Goal: Task Accomplishment & Management: Use online tool/utility

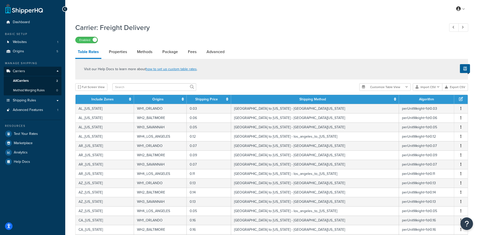
select select "1000"
click at [116, 53] on link "Properties" at bounding box center [117, 52] width 23 height 12
select select "PERITEM"
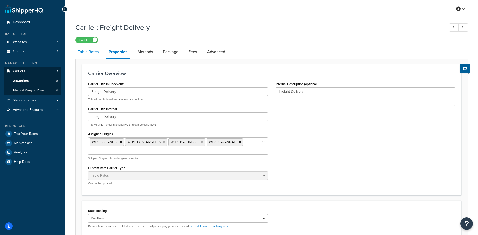
click at [97, 51] on link "Table Rates" at bounding box center [88, 52] width 26 height 12
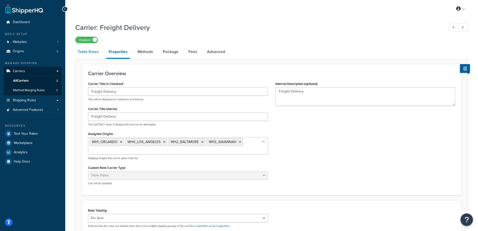
select select "25"
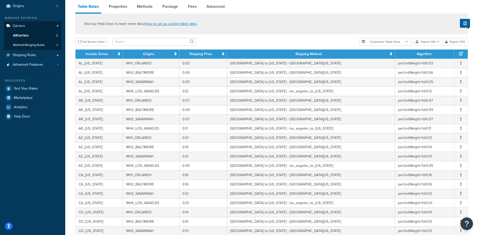
scroll to position [46, 0]
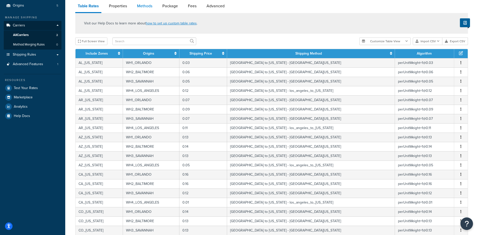
click at [142, 9] on link "Methods" at bounding box center [145, 6] width 20 height 12
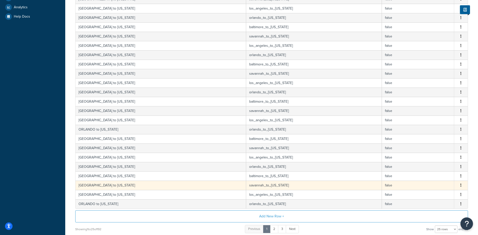
scroll to position [190, 0]
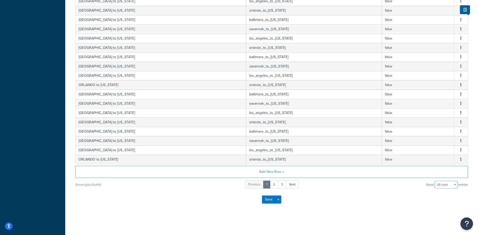
click at [452, 186] on select "10 rows 15 rows 25 rows 50 rows 100 rows 1000 rows" at bounding box center [446, 185] width 23 height 8
select select "1000"
click at [436, 181] on select "10 rows 15 rows 25 rows 50 rows 100 rows 1000 rows" at bounding box center [446, 185] width 23 height 8
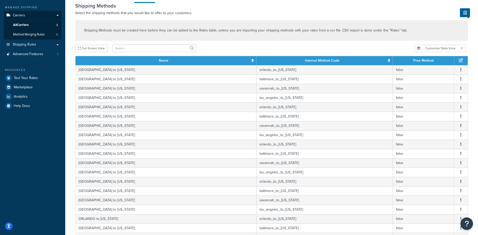
scroll to position [0, 0]
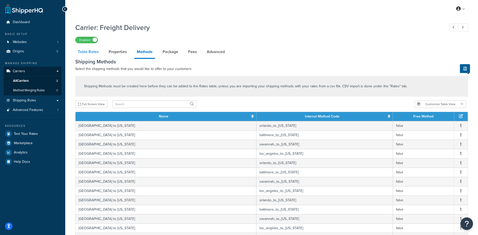
click at [87, 52] on link "Table Rates" at bounding box center [88, 52] width 26 height 12
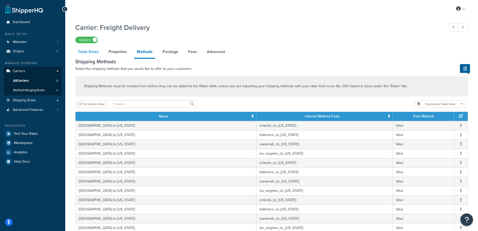
select select "25"
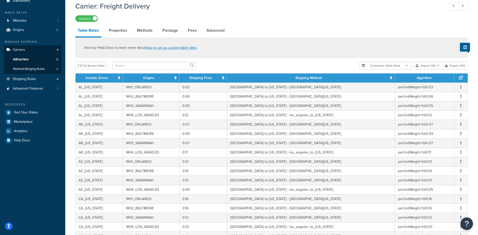
scroll to position [25, 0]
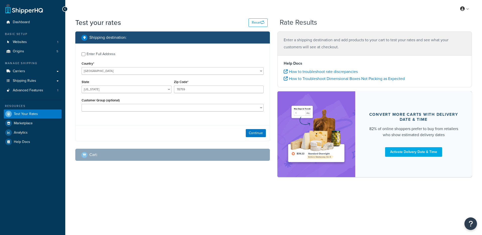
select select "[GEOGRAPHIC_DATA]"
click at [248, 136] on button "Continue" at bounding box center [256, 133] width 20 height 8
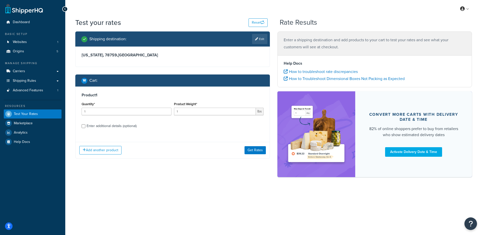
click at [116, 126] on div "Enter additional details (optional)" at bounding box center [112, 125] width 50 height 7
click at [85, 126] on input "Enter additional details (optional)" at bounding box center [84, 126] width 4 height 4
checkbox input "true"
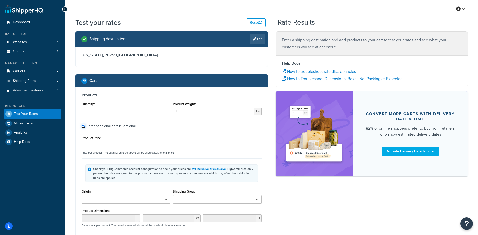
scroll to position [41, 0]
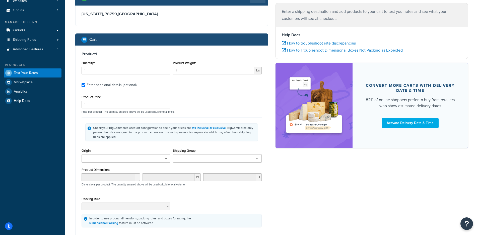
click at [113, 155] on ul at bounding box center [126, 158] width 89 height 8
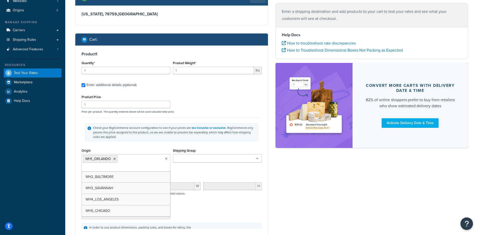
click at [79, 149] on div "Product 1 Quantity* 1 Product Weight* 1 lbs Enter additional details (optional)…" at bounding box center [172, 139] width 192 height 189
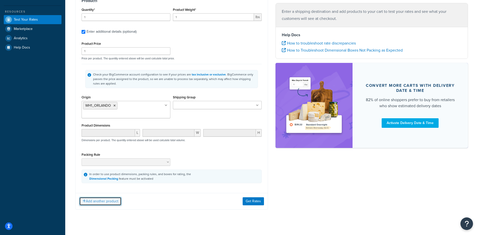
click at [107, 197] on button "Add another product" at bounding box center [100, 201] width 42 height 9
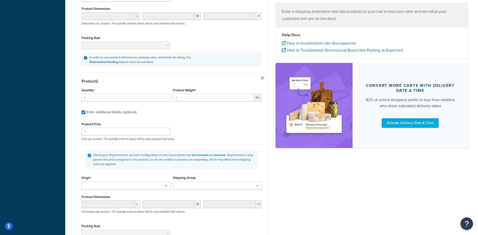
scroll to position [216, 0]
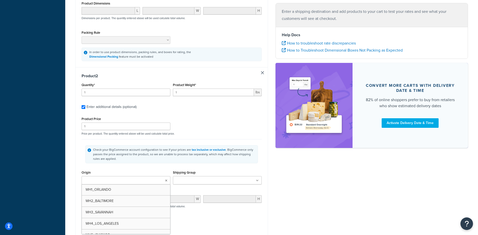
click at [114, 176] on ul at bounding box center [126, 180] width 89 height 8
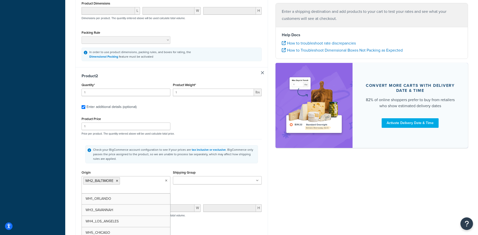
click at [72, 159] on div "Shipping destination : Edit Texas, 78759 , United States Cart : Product 1 Quant…" at bounding box center [172, 49] width 200 height 469
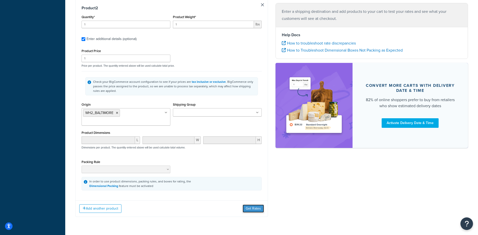
click at [247, 204] on button "Get Rates" at bounding box center [253, 208] width 21 height 8
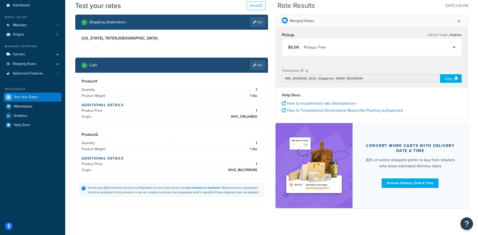
scroll to position [12, 0]
